Goal: Transaction & Acquisition: Book appointment/travel/reservation

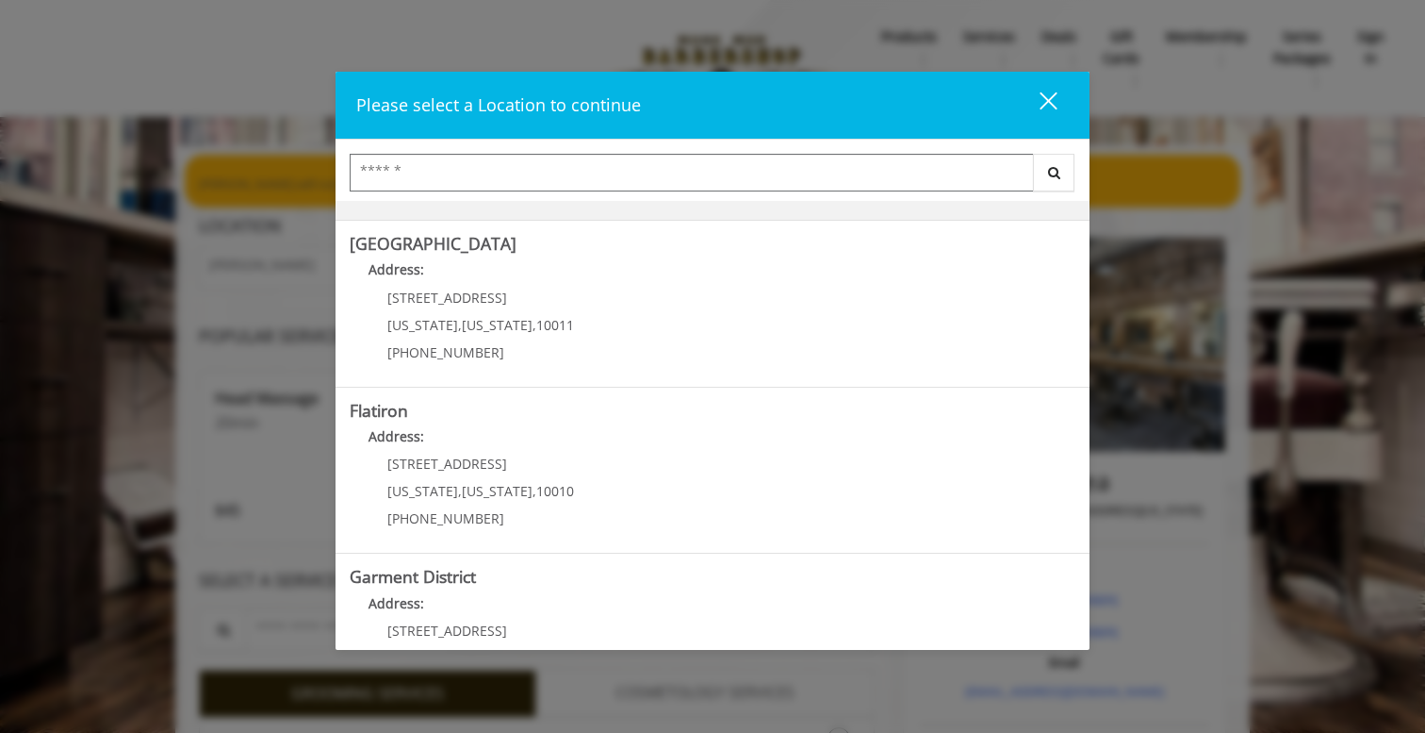
scroll to position [393, 0]
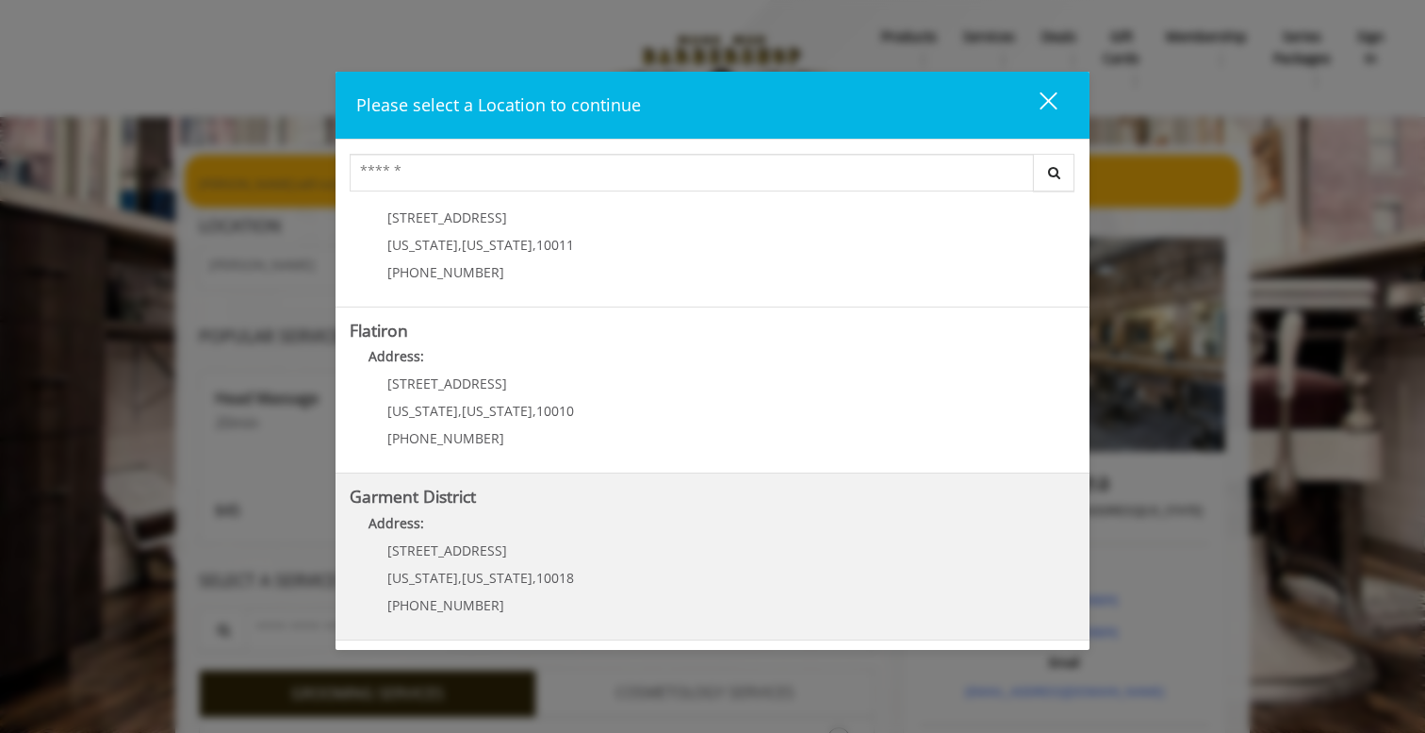
click at [406, 513] on District "Address:" at bounding box center [713, 528] width 726 height 30
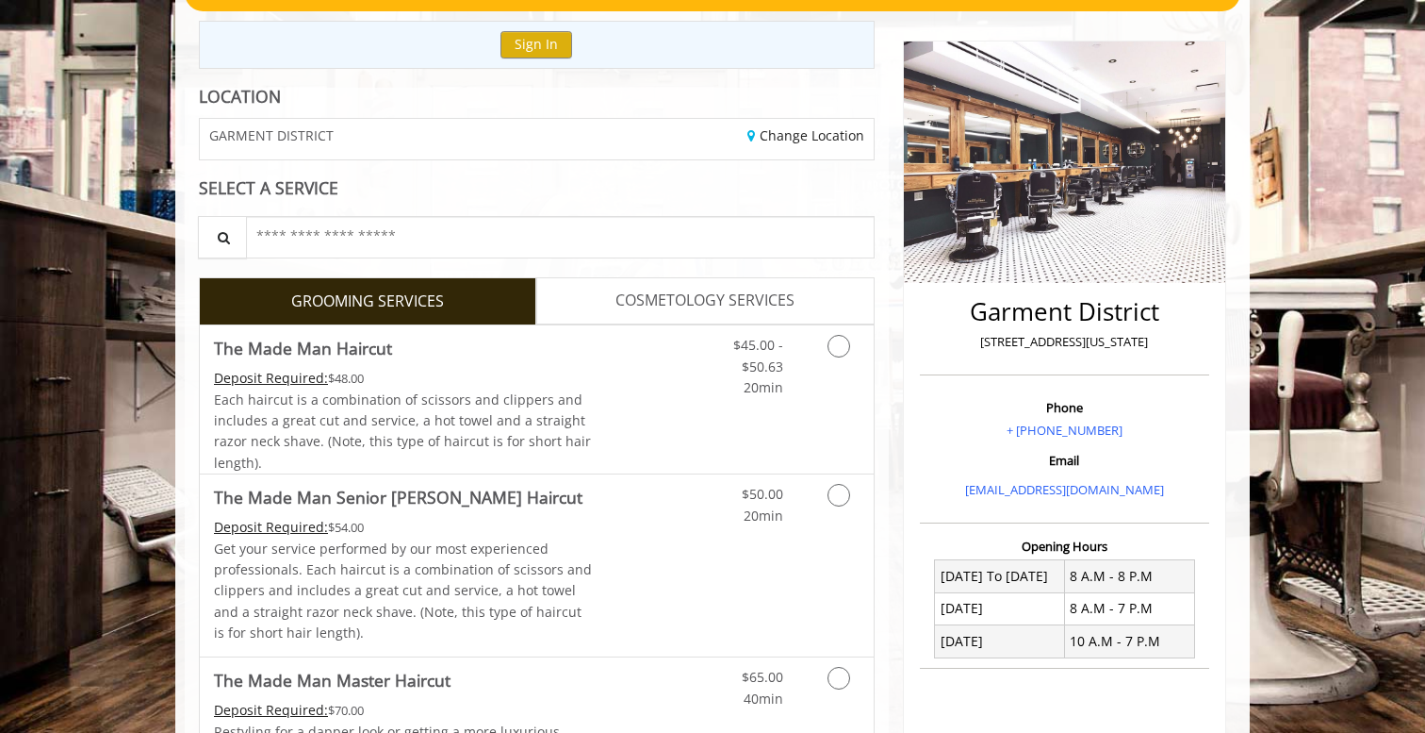
scroll to position [200, 0]
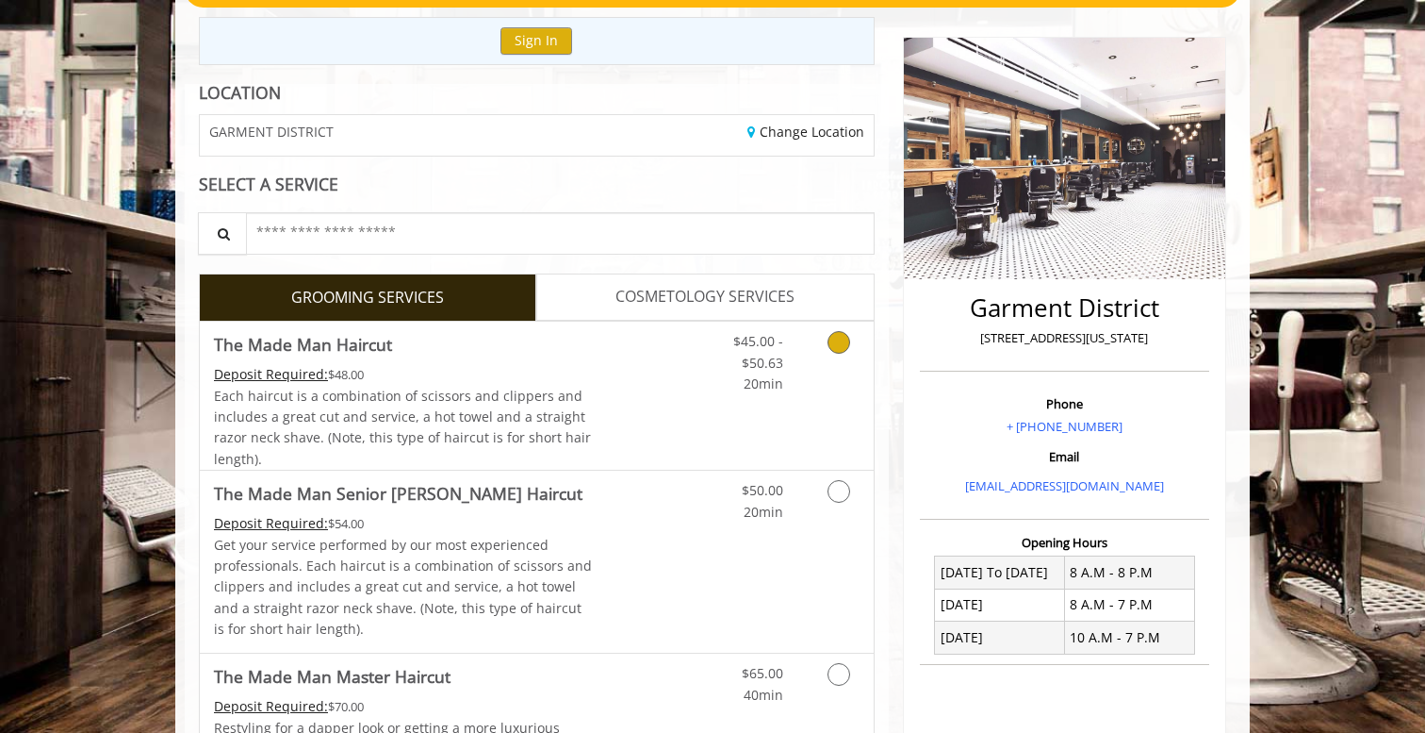
click at [839, 350] on icon "Grooming services" at bounding box center [839, 342] width 23 height 23
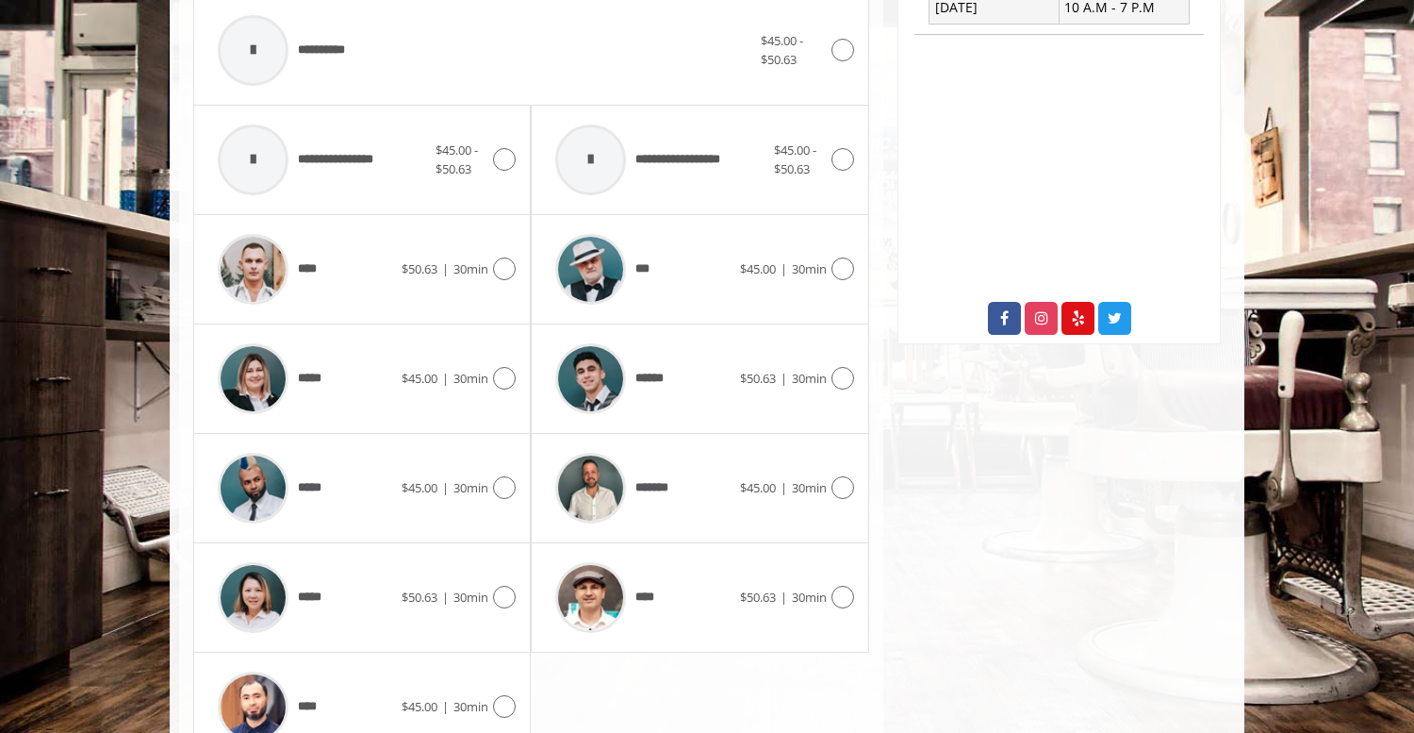
scroll to position [833, 0]
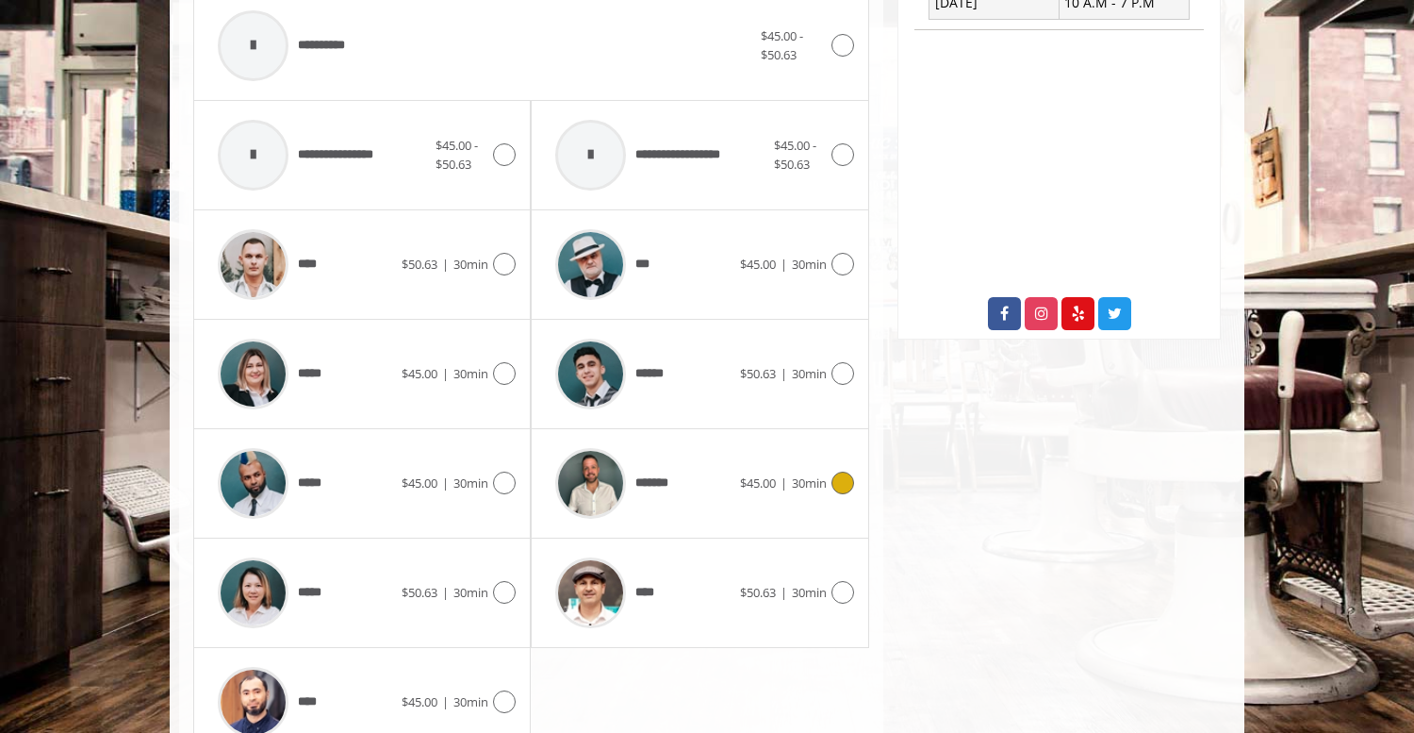
click at [837, 483] on icon at bounding box center [843, 482] width 23 height 23
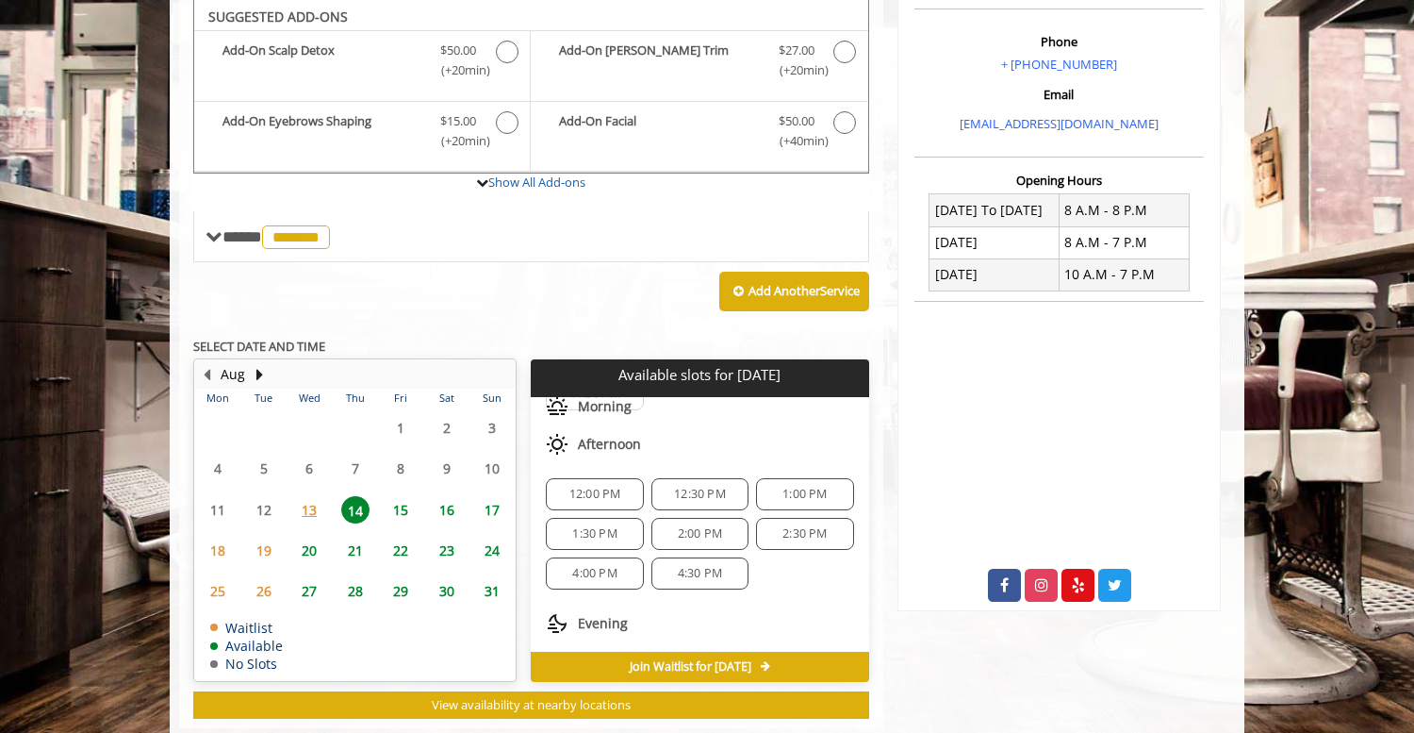
scroll to position [74, 0]
click at [798, 486] on span "1:00 PM" at bounding box center [805, 492] width 44 height 15
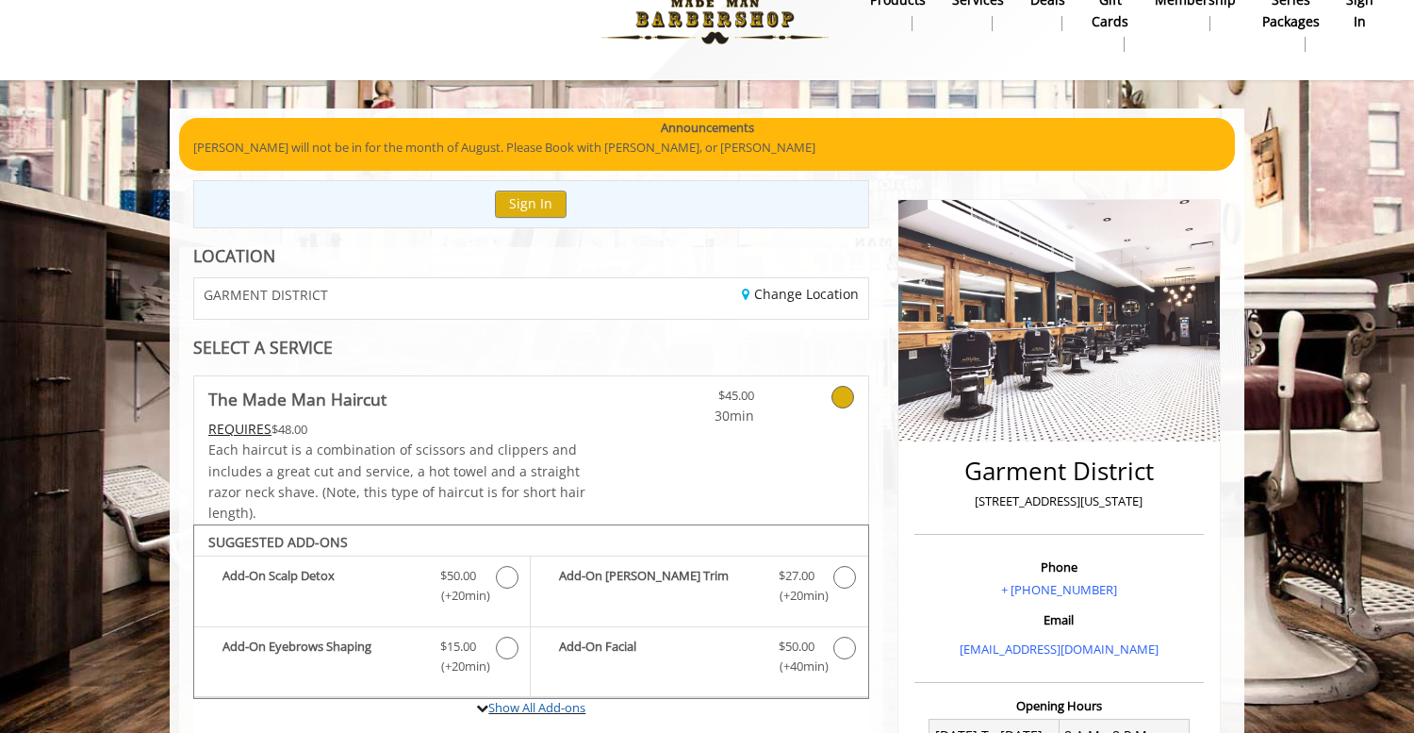
scroll to position [0, 0]
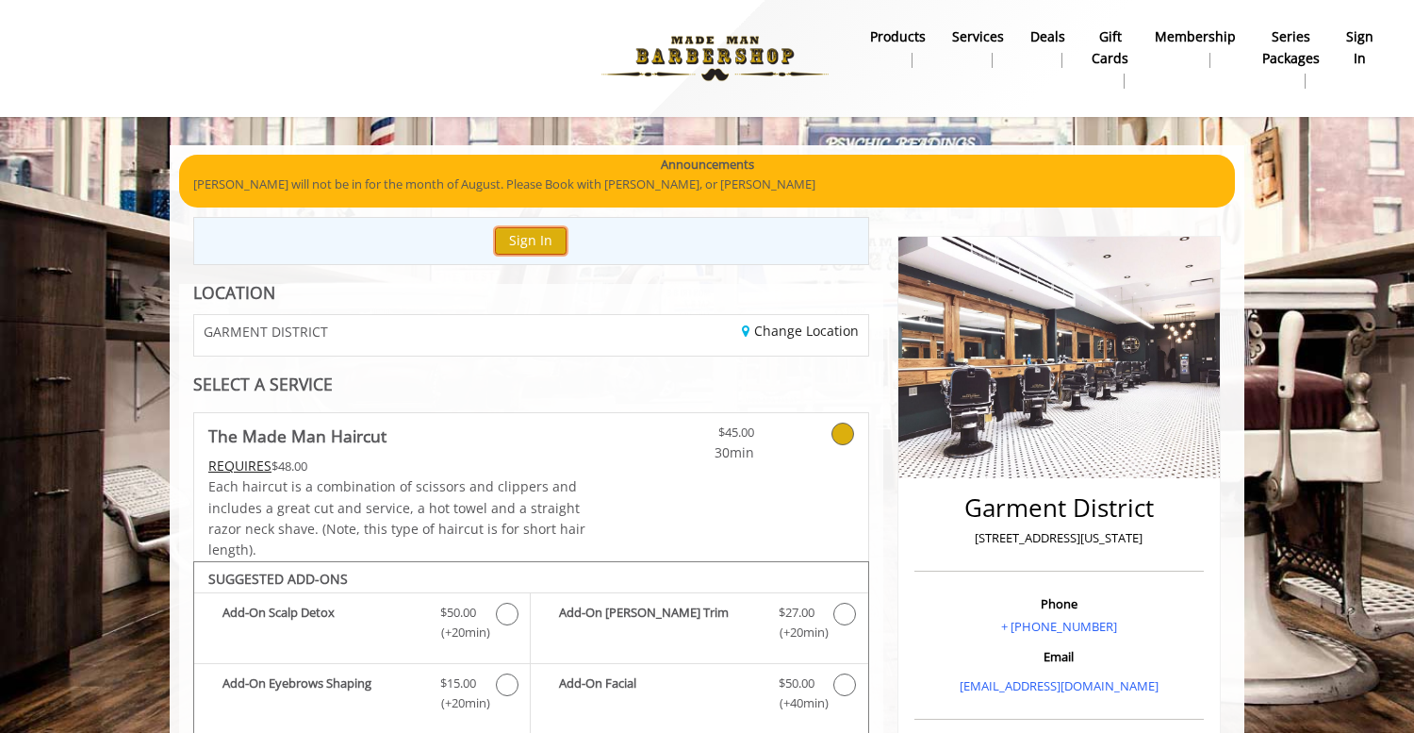
click at [536, 239] on button "Sign In" at bounding box center [531, 240] width 72 height 27
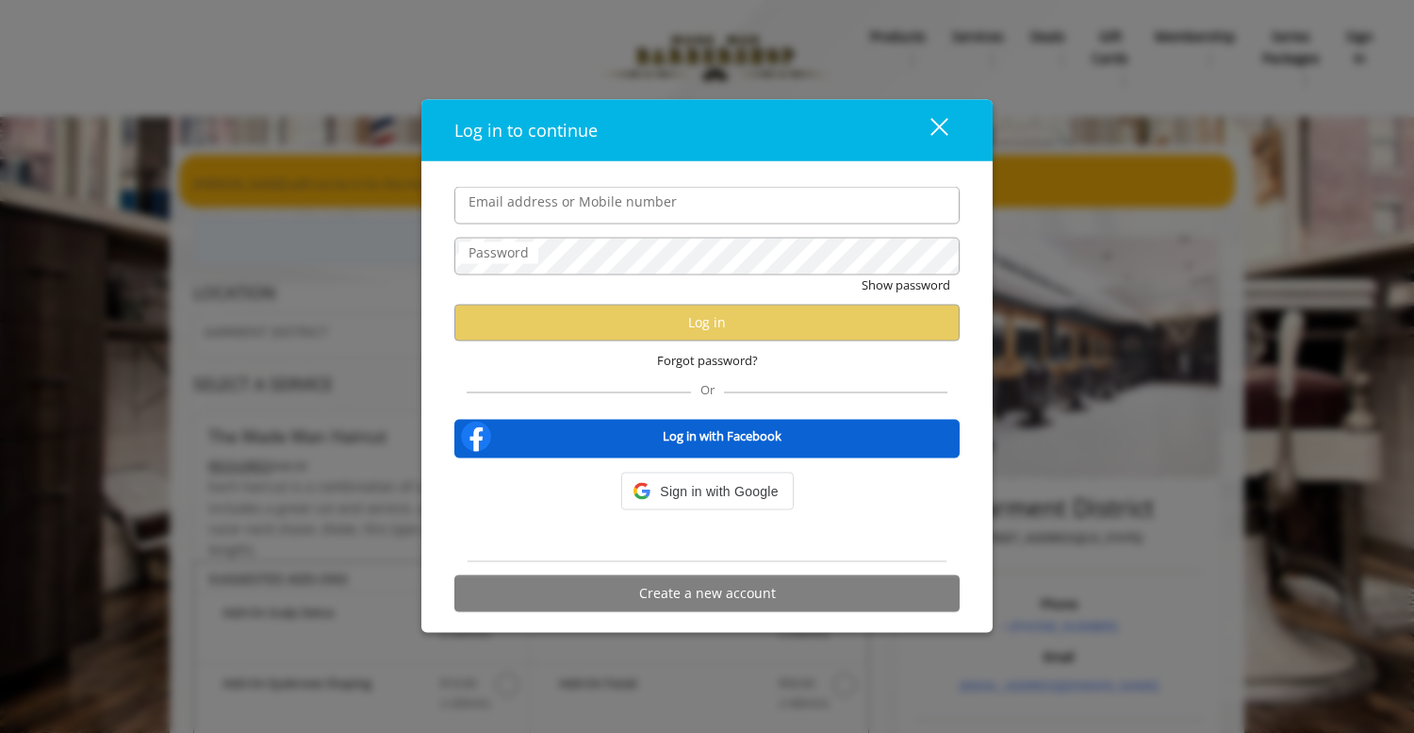
type input "**********"
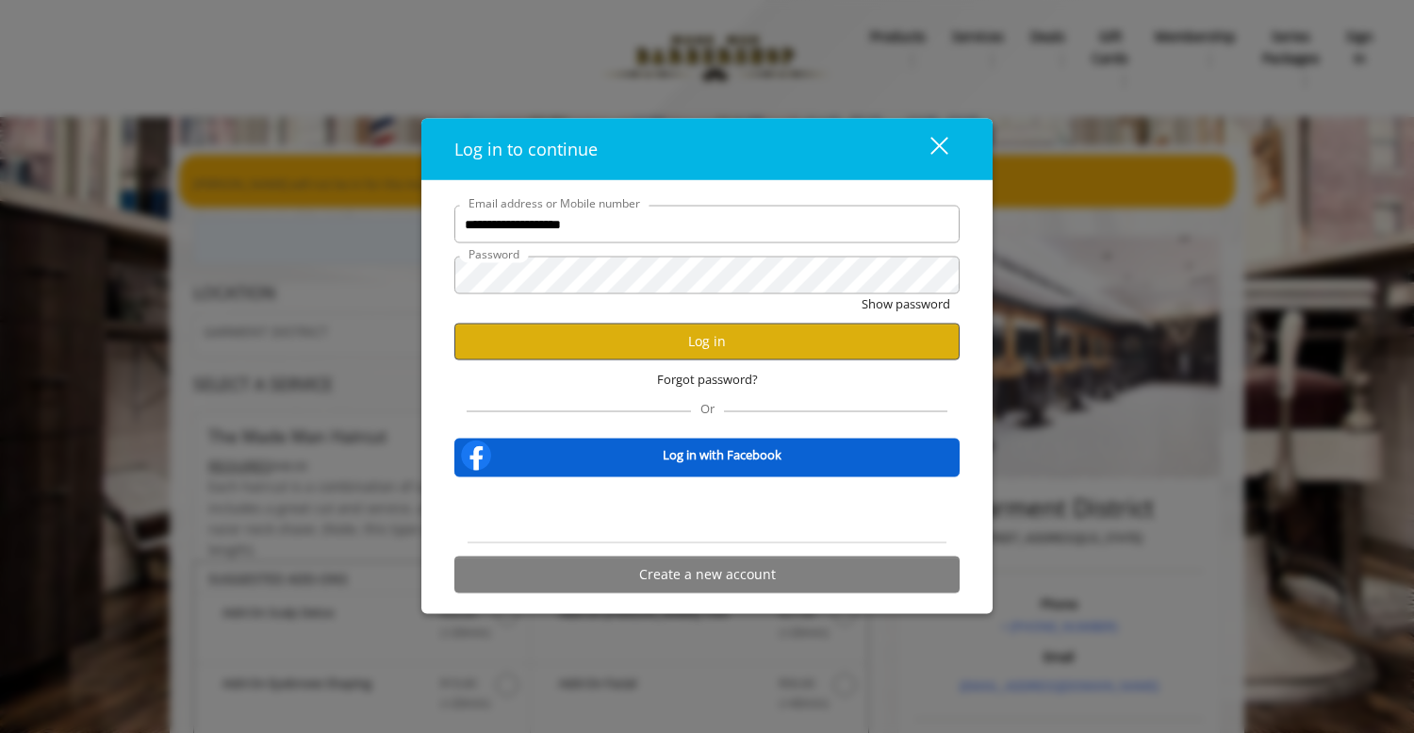
click at [698, 335] on button "Log in" at bounding box center [706, 340] width 505 height 37
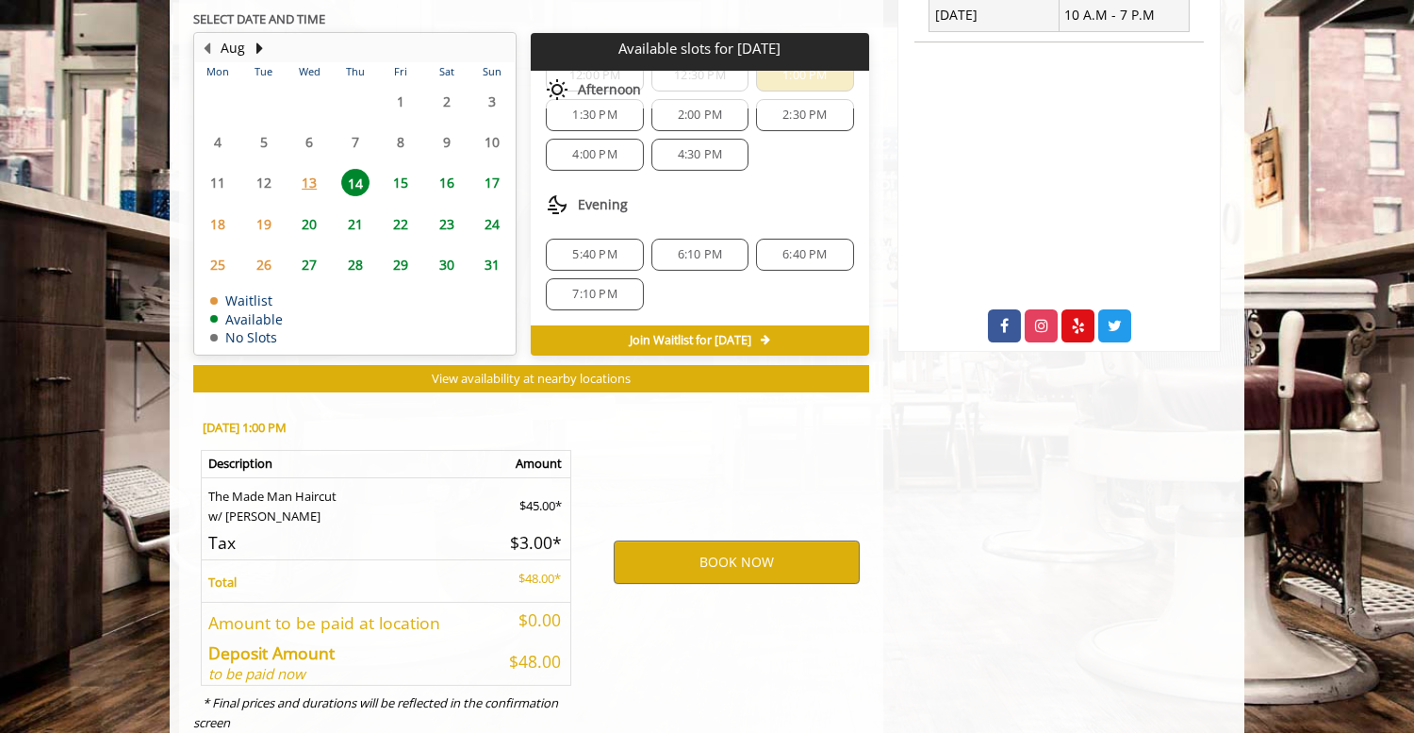
scroll to position [826, 0]
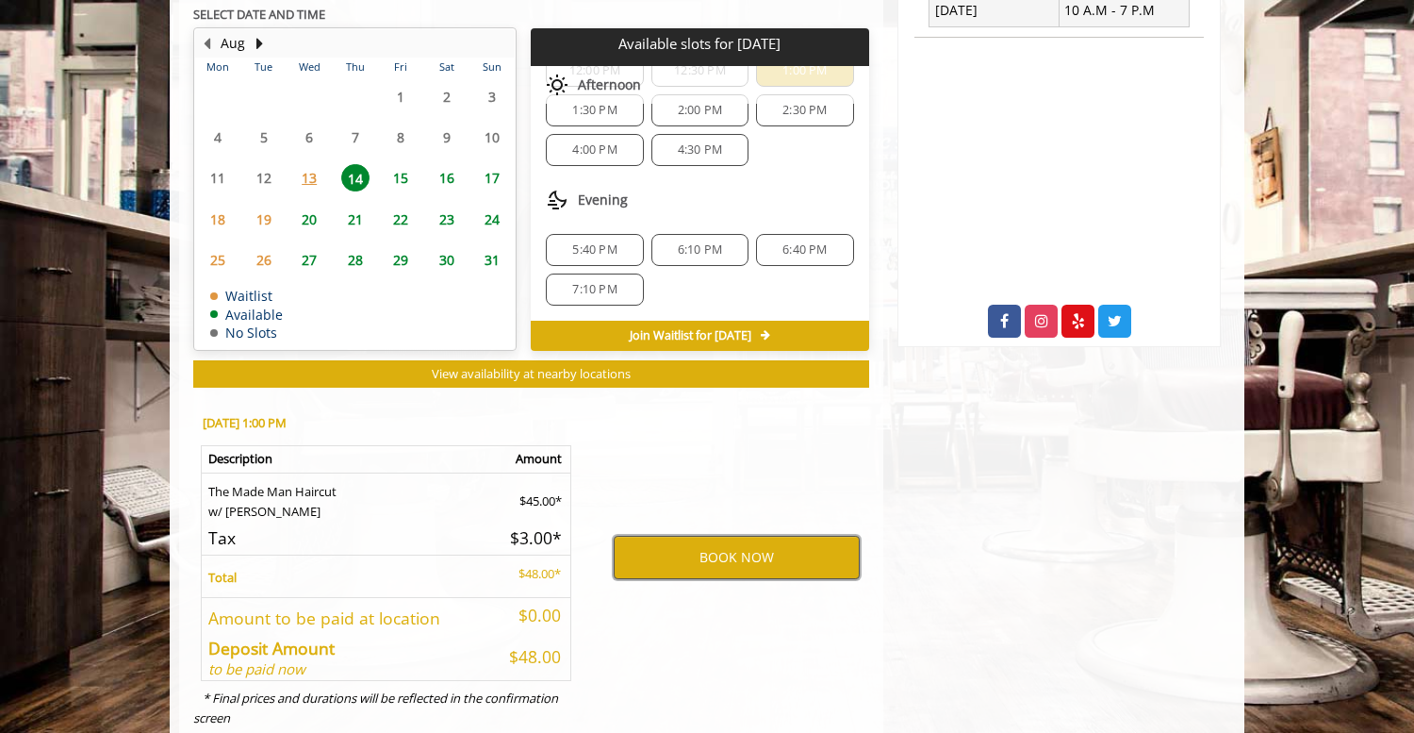
click at [738, 552] on button "BOOK NOW" at bounding box center [737, 556] width 246 height 43
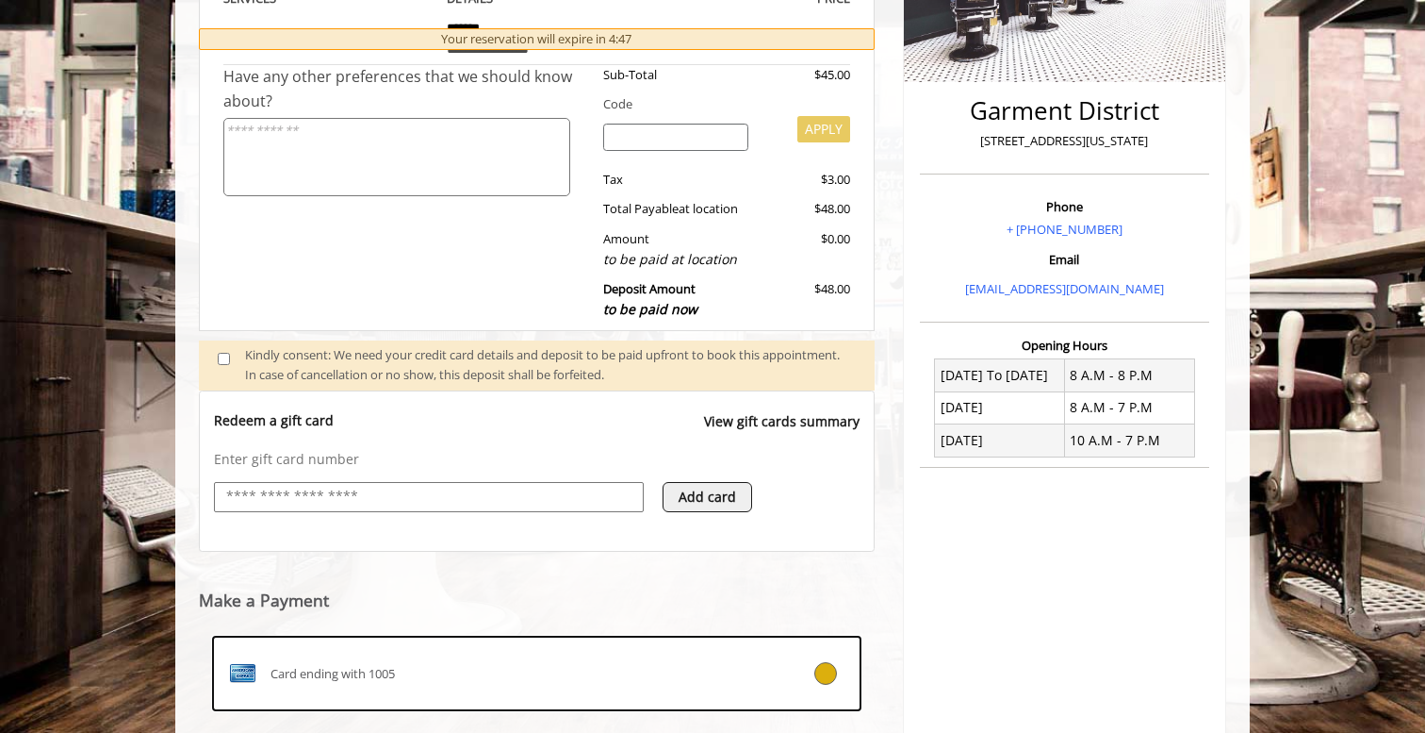
scroll to position [615, 0]
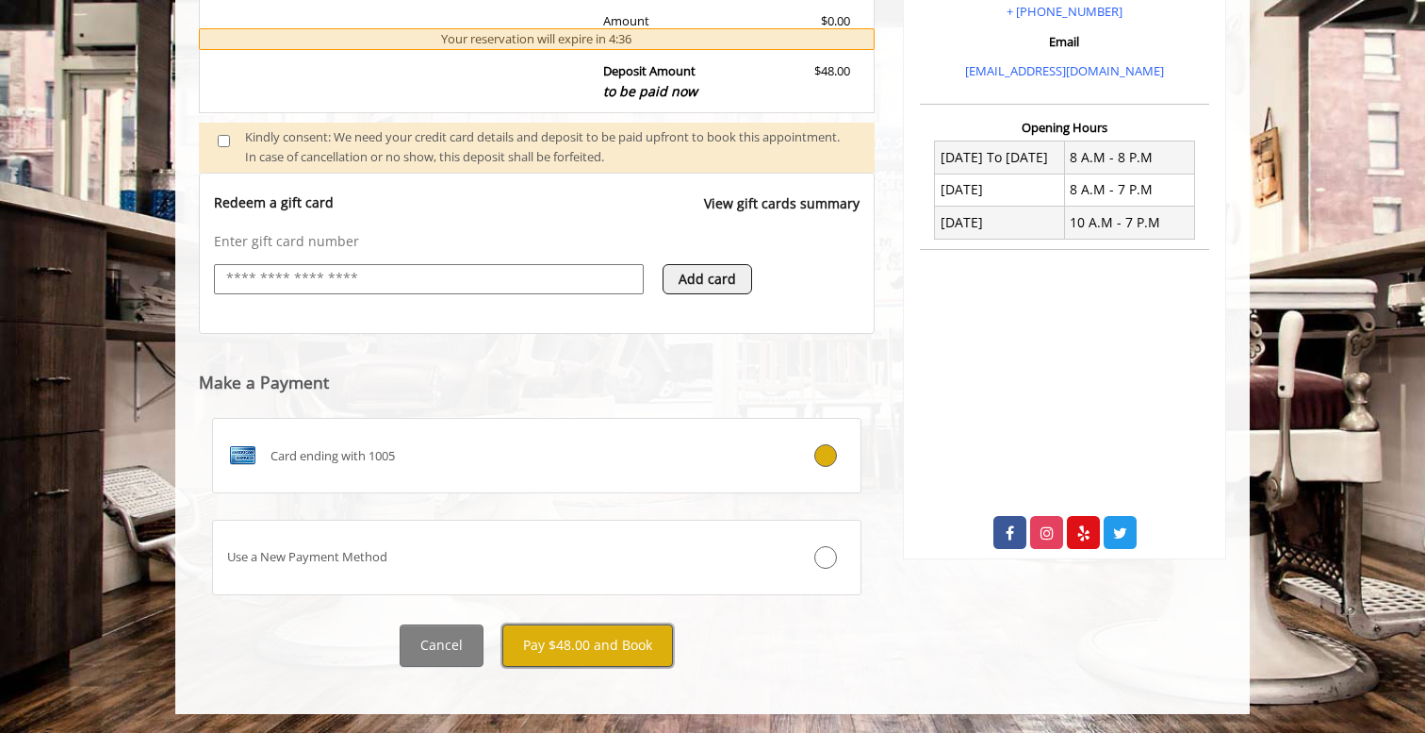
click at [615, 651] on button "Pay $48.00 and Book" at bounding box center [588, 645] width 171 height 42
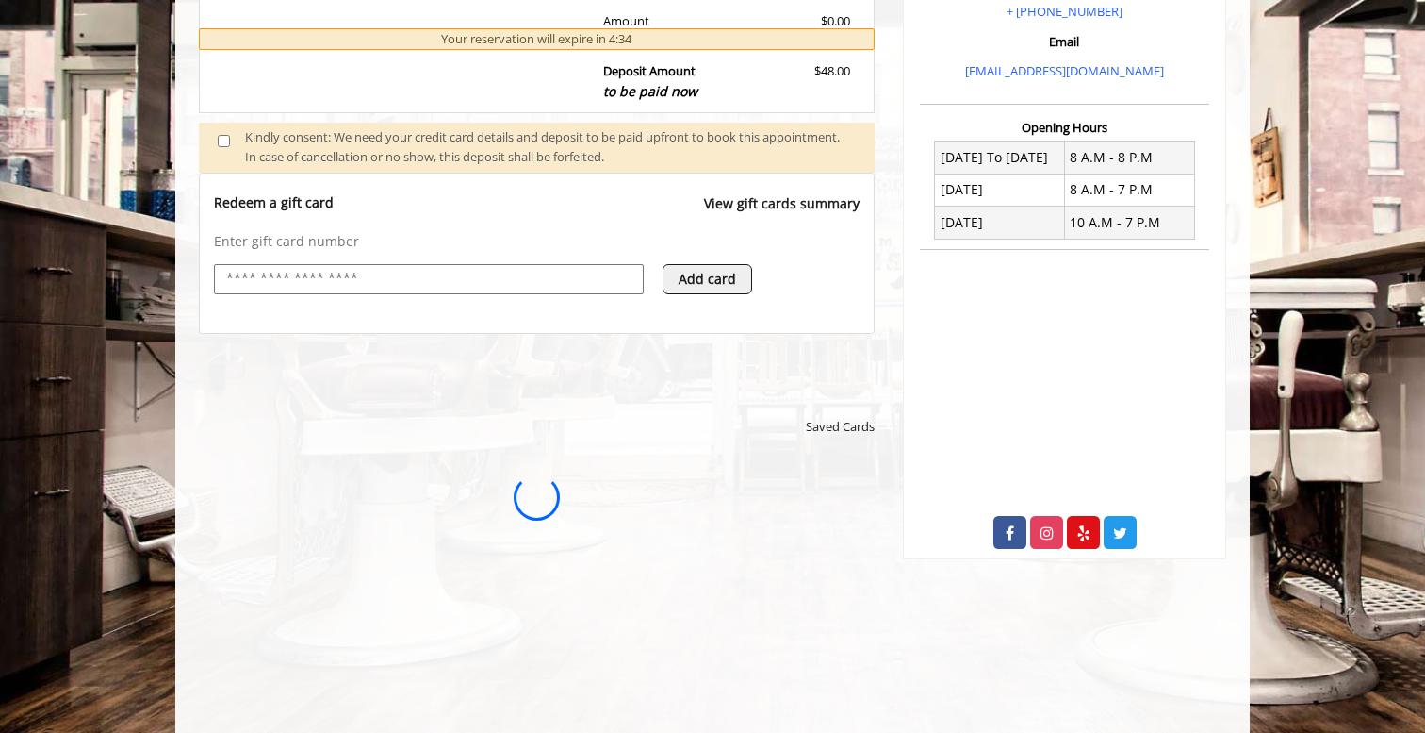
scroll to position [0, 0]
